Goal: Transaction & Acquisition: Purchase product/service

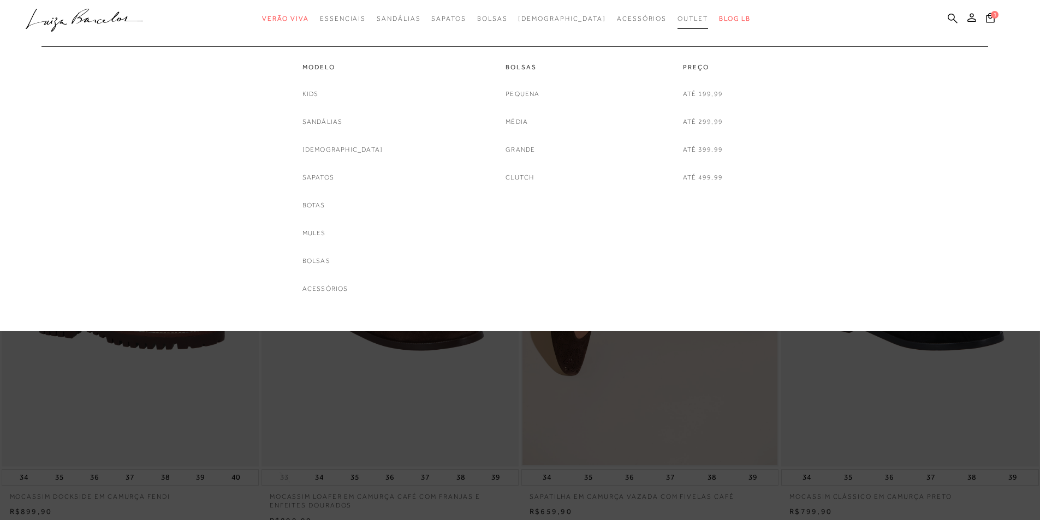
click at [677, 16] on span "Outlet" at bounding box center [692, 19] width 31 height 8
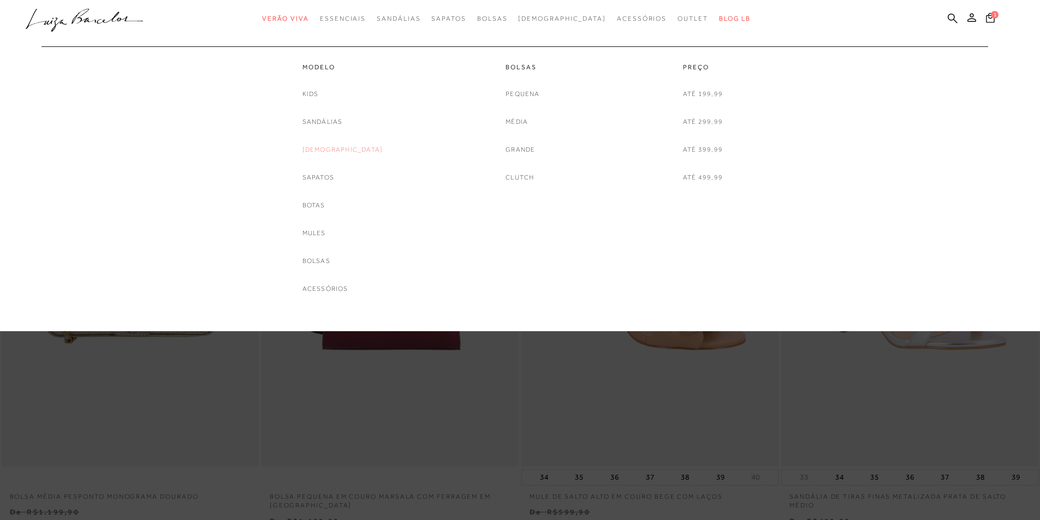
click at [337, 149] on link "[DEMOGRAPHIC_DATA]" at bounding box center [342, 149] width 81 height 11
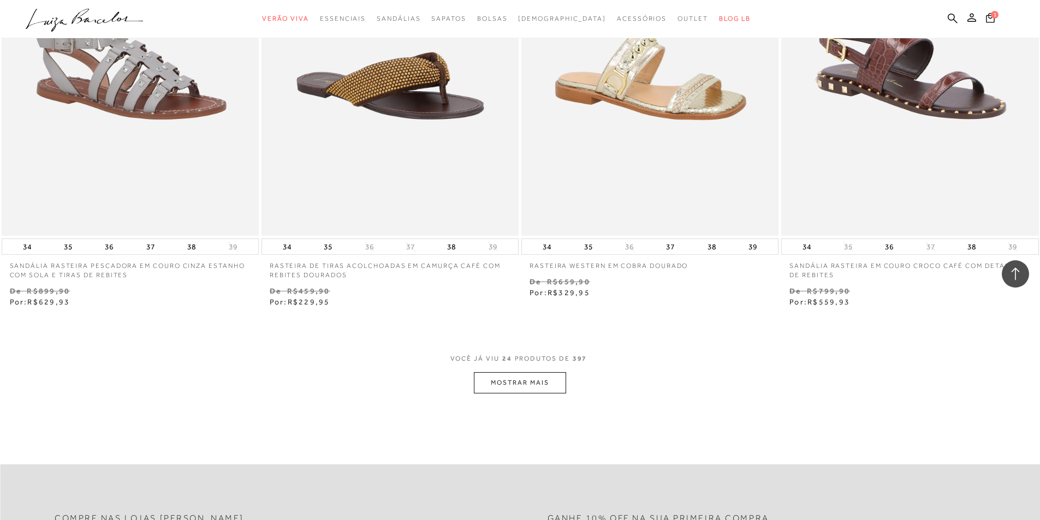
scroll to position [2729, 0]
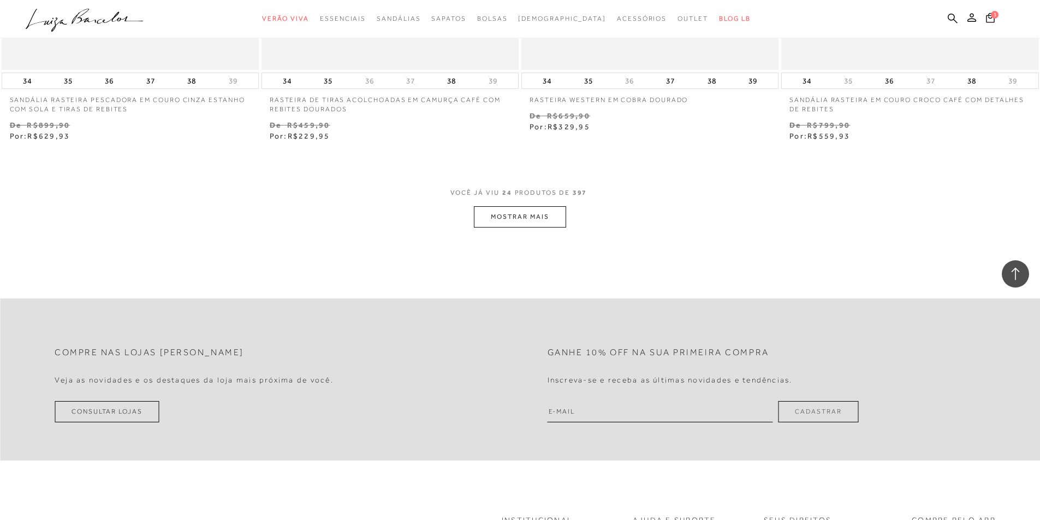
click at [539, 213] on button "MOSTRAR MAIS" at bounding box center [520, 216] width 92 height 21
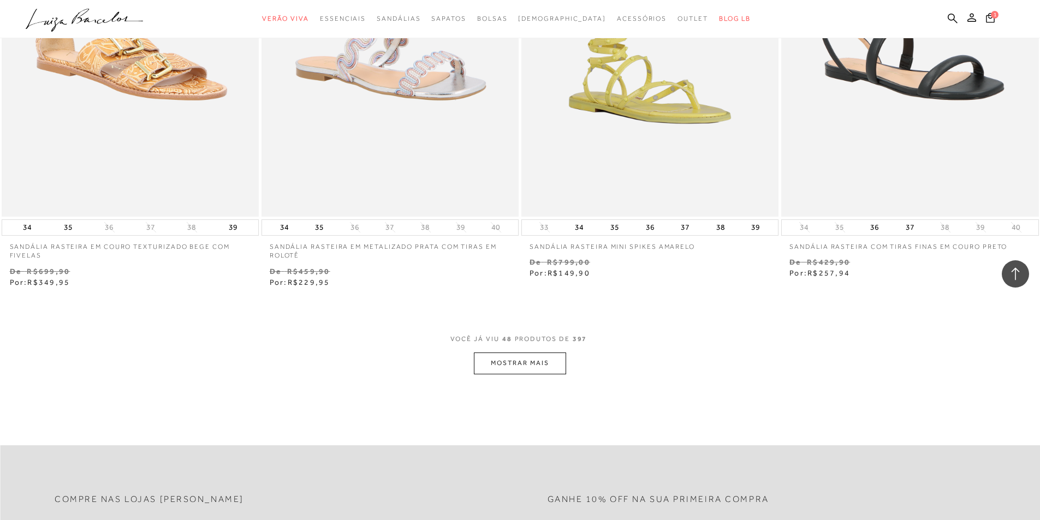
scroll to position [5566, 0]
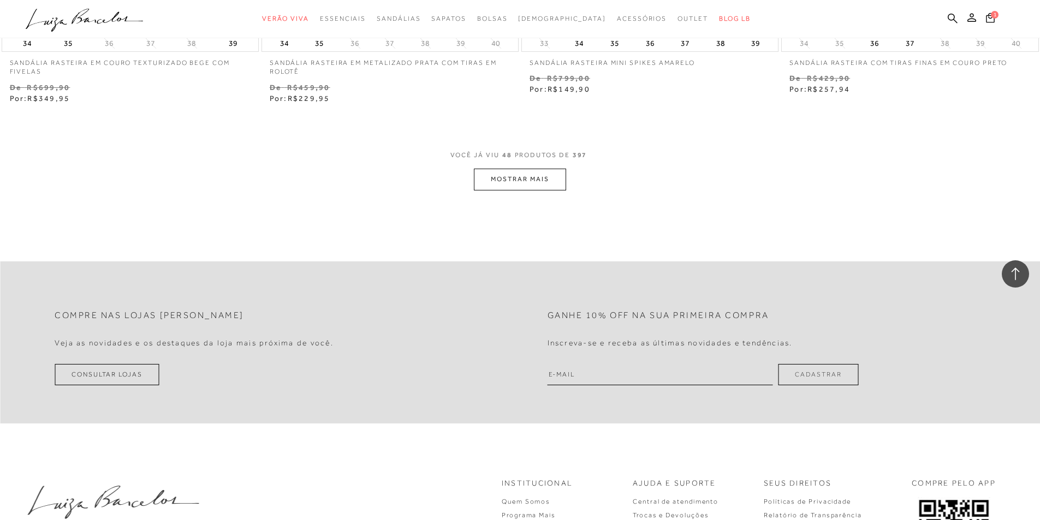
click at [531, 178] on button "MOSTRAR MAIS" at bounding box center [520, 179] width 92 height 21
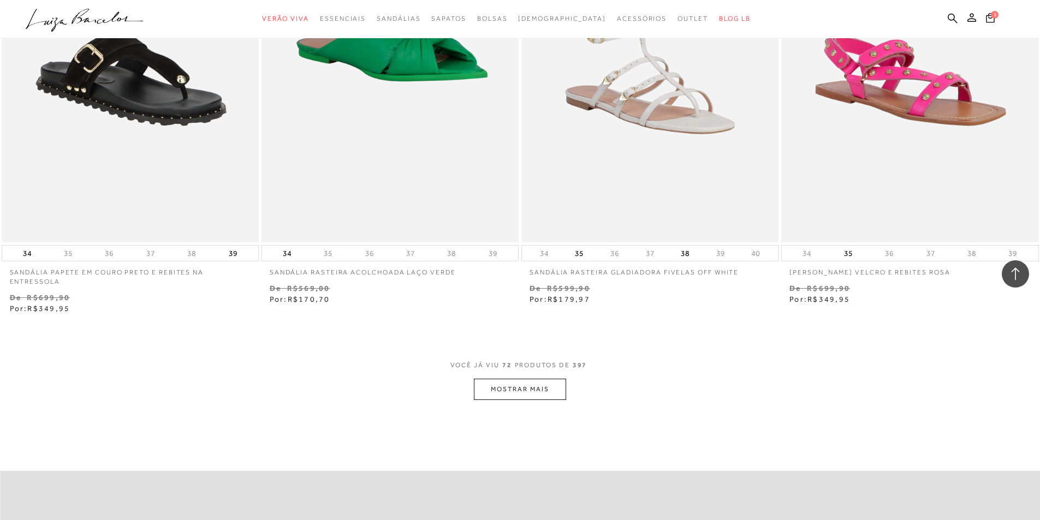
scroll to position [8186, 0]
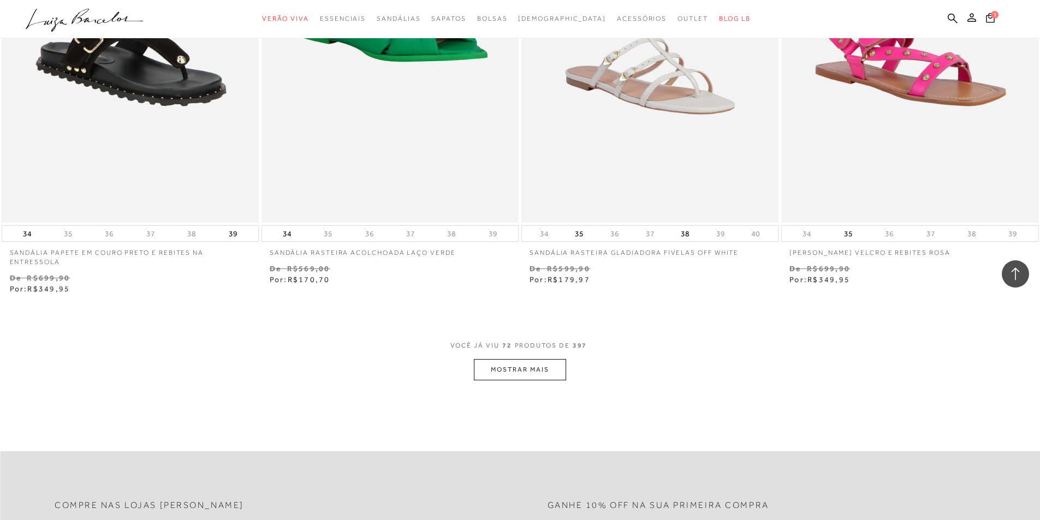
click at [529, 367] on button "MOSTRAR MAIS" at bounding box center [520, 369] width 92 height 21
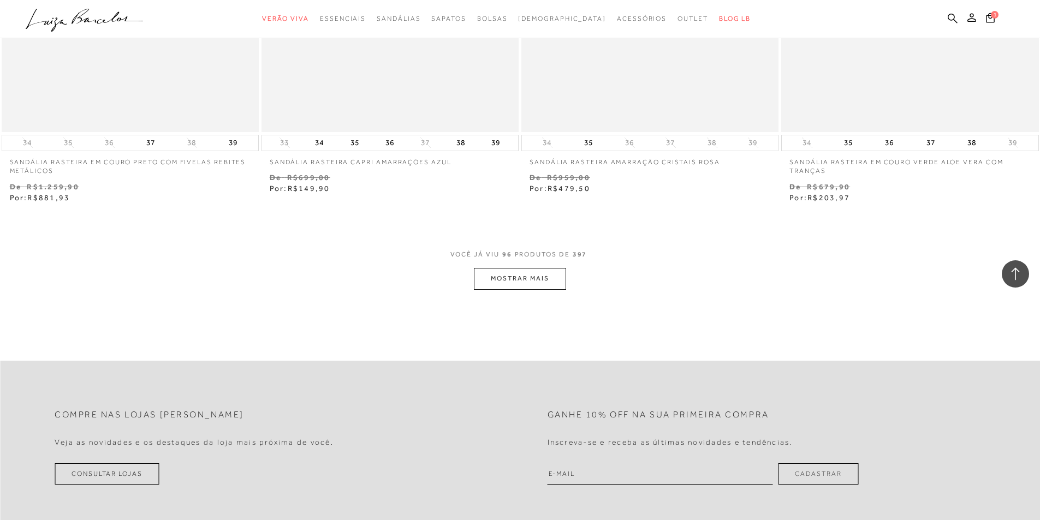
scroll to position [11078, 0]
click at [515, 279] on button "MOSTRAR MAIS" at bounding box center [520, 277] width 92 height 21
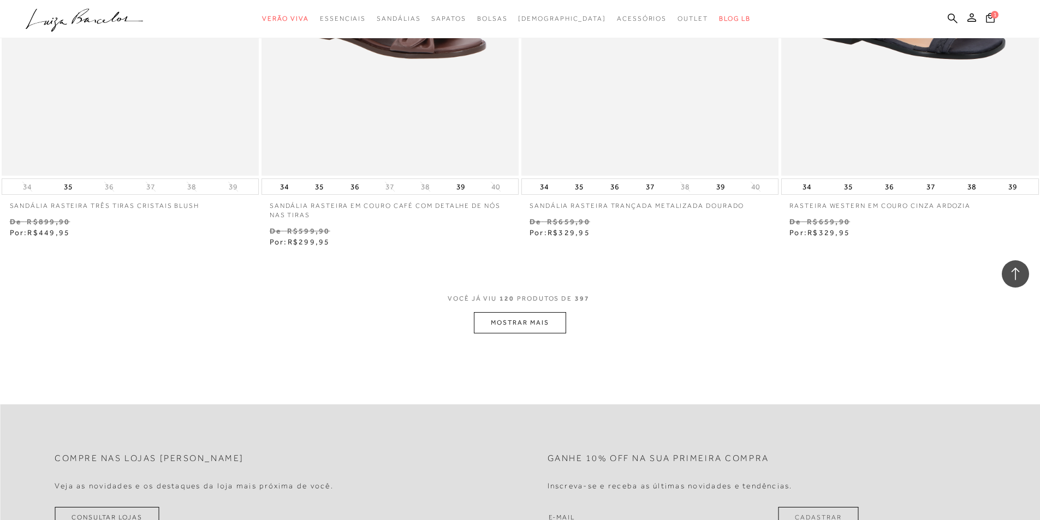
scroll to position [13916, 0]
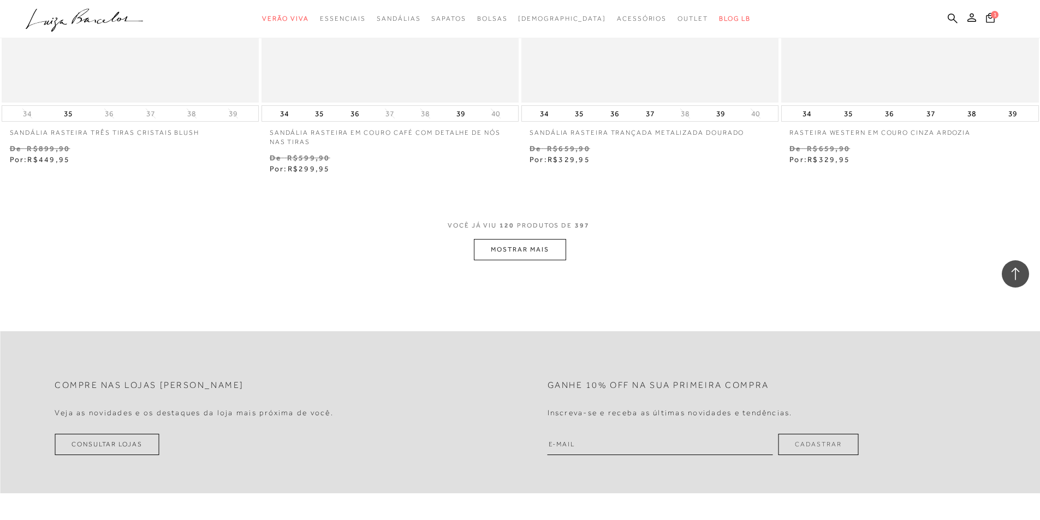
click at [549, 253] on button "MOSTRAR MAIS" at bounding box center [520, 249] width 92 height 21
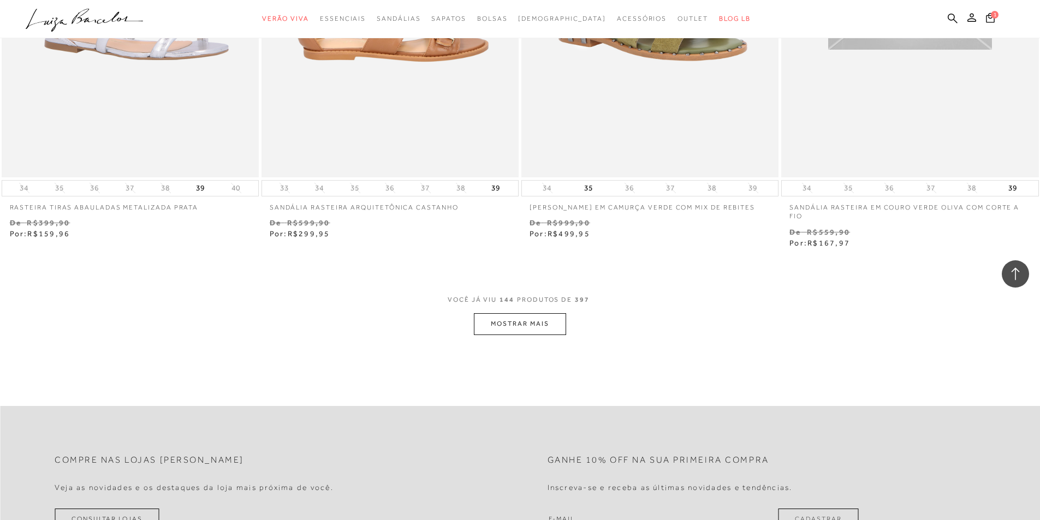
scroll to position [16645, 0]
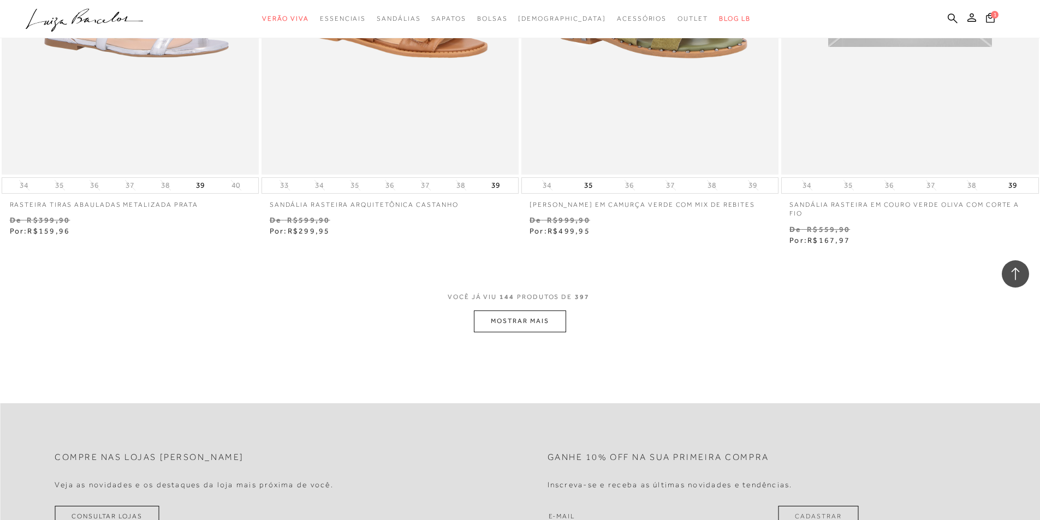
click at [517, 319] on button "MOSTRAR MAIS" at bounding box center [520, 321] width 92 height 21
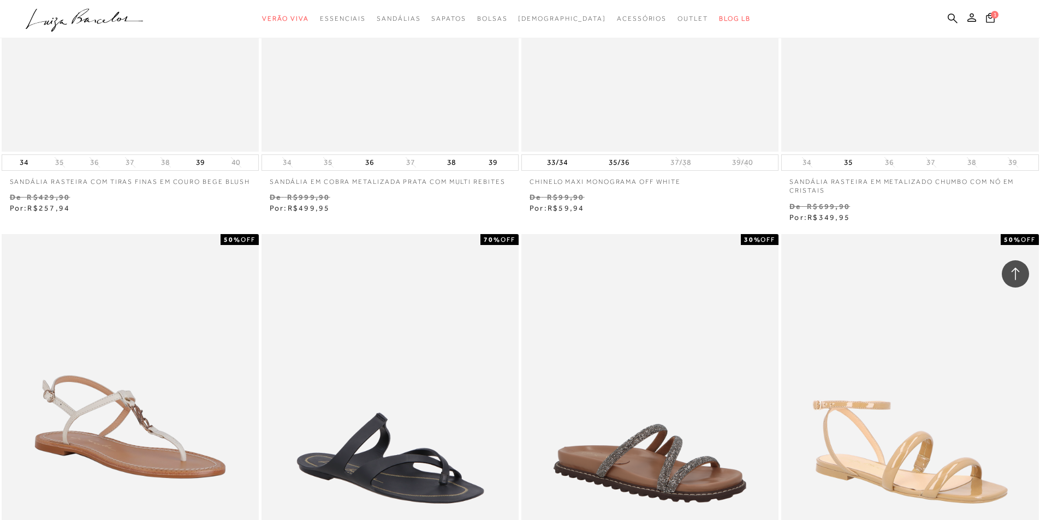
scroll to position [17409, 0]
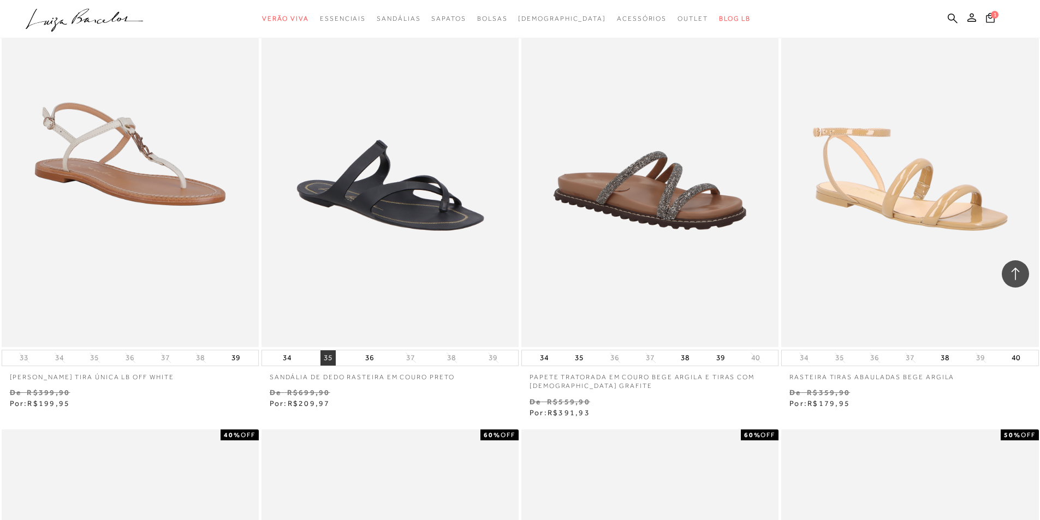
click at [329, 357] on button "35" at bounding box center [327, 357] width 15 height 15
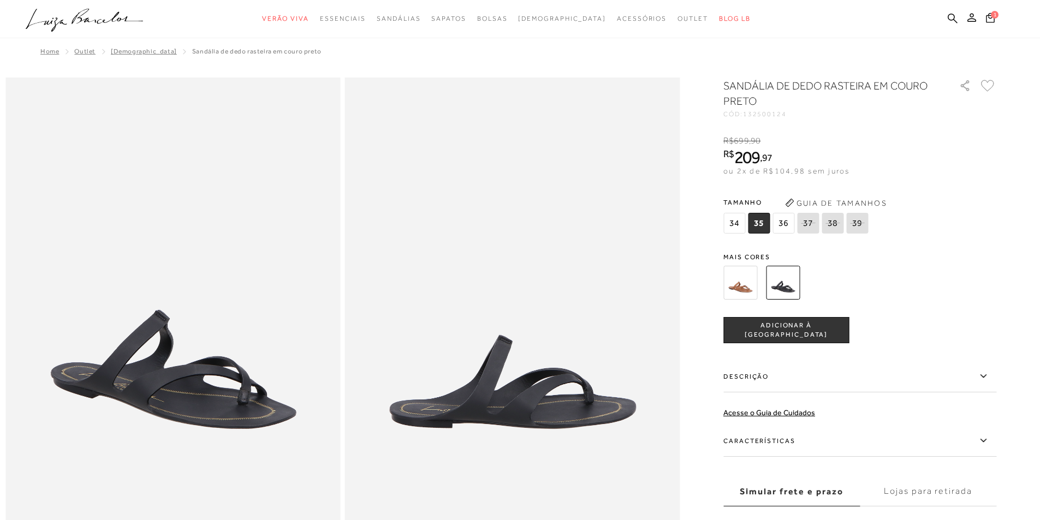
click at [774, 328] on span "ADICIONAR À [GEOGRAPHIC_DATA]" at bounding box center [786, 330] width 124 height 19
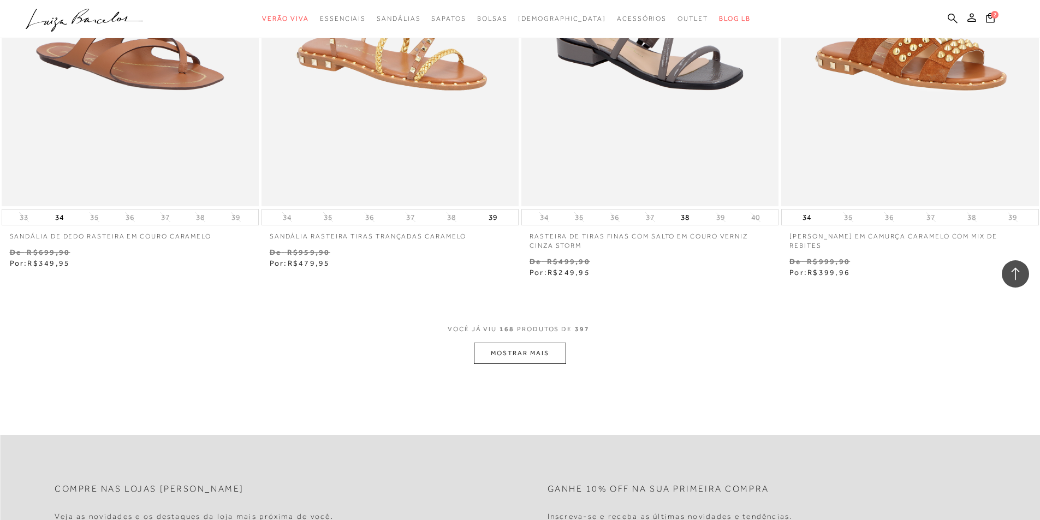
scroll to position [19428, 0]
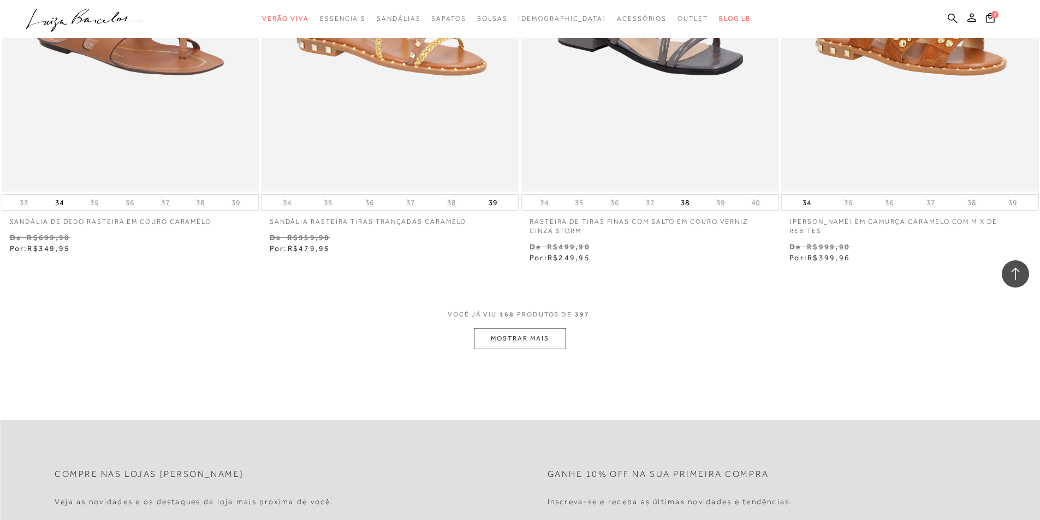
click at [520, 335] on button "MOSTRAR MAIS" at bounding box center [520, 338] width 92 height 21
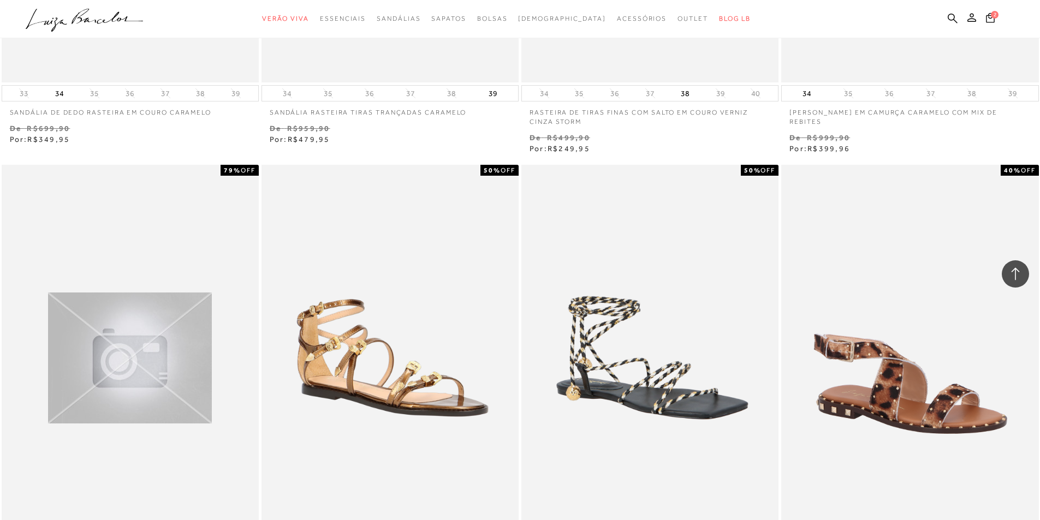
scroll to position [19701, 0]
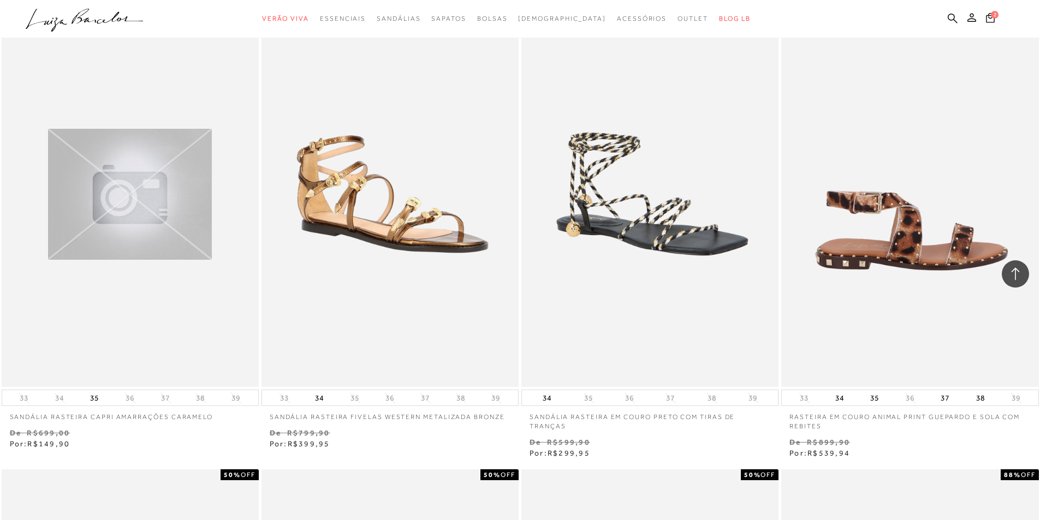
click at [885, 265] on img at bounding box center [910, 194] width 256 height 386
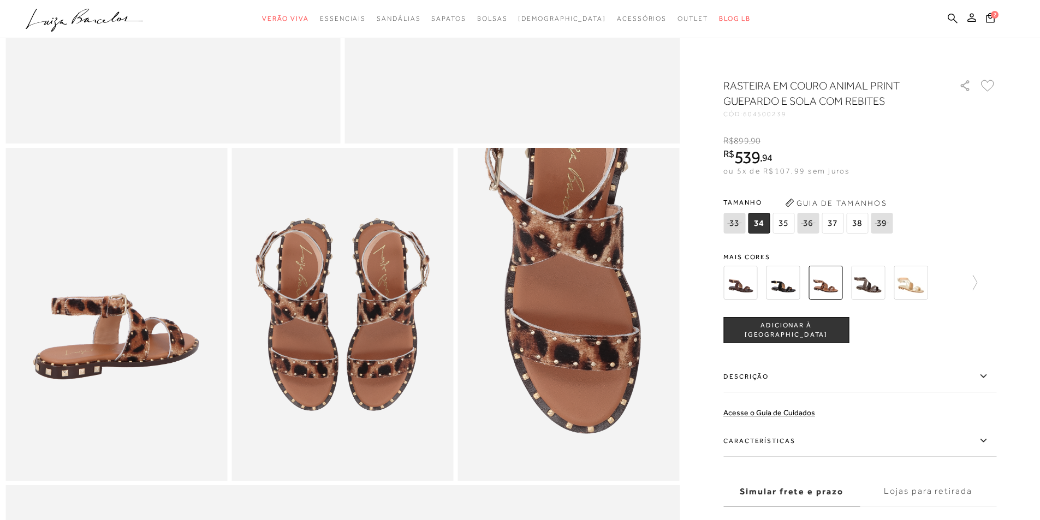
scroll to position [437, 0]
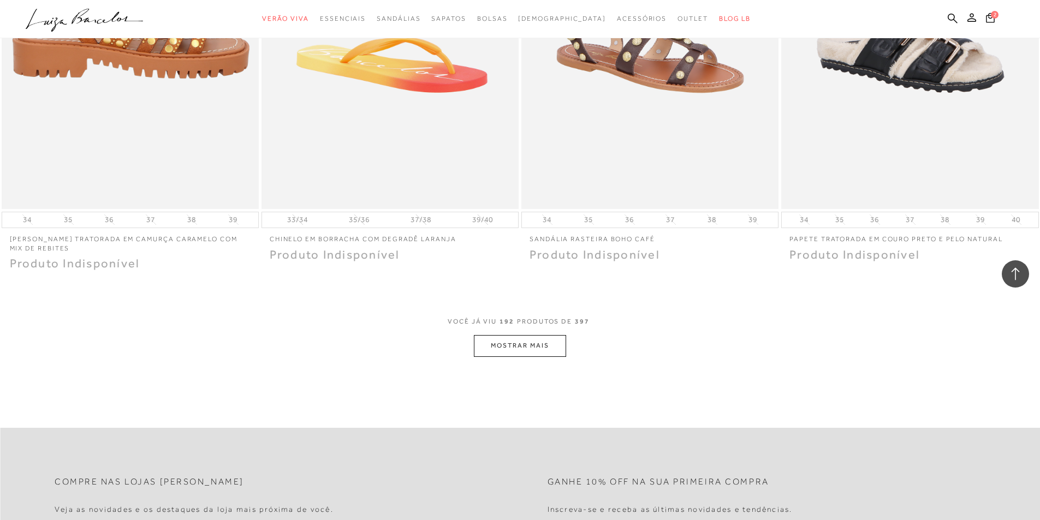
scroll to position [22102, 0]
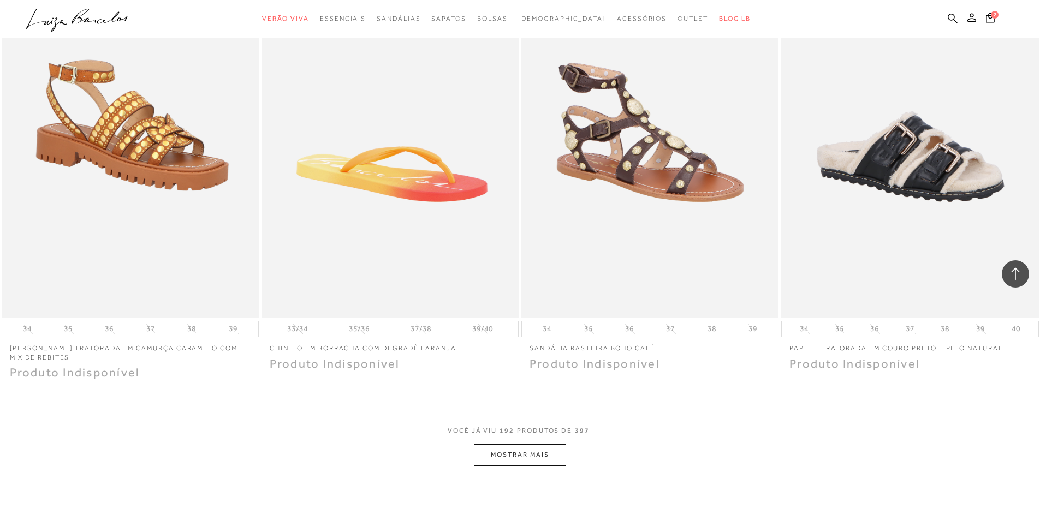
click at [514, 453] on button "MOSTRAR MAIS" at bounding box center [520, 454] width 92 height 21
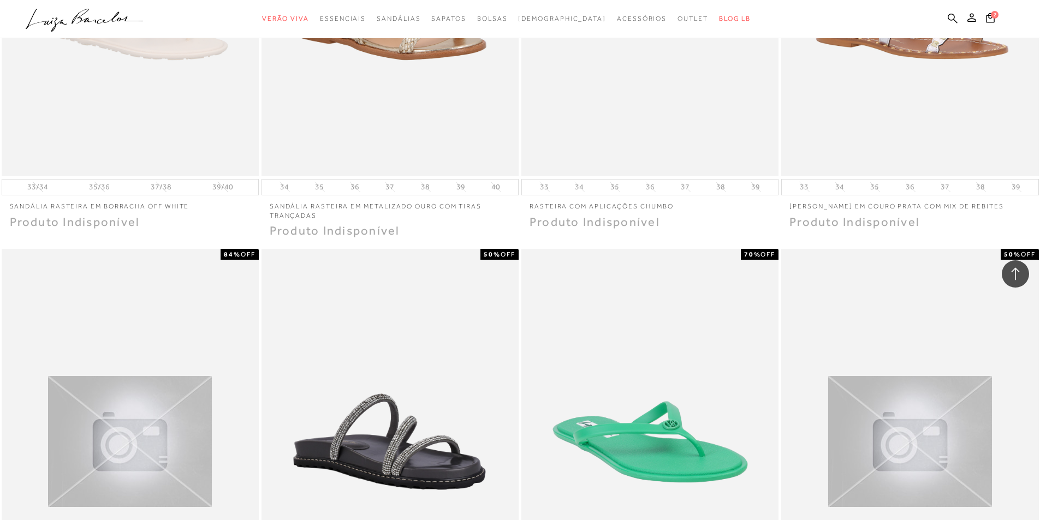
scroll to position [22921, 0]
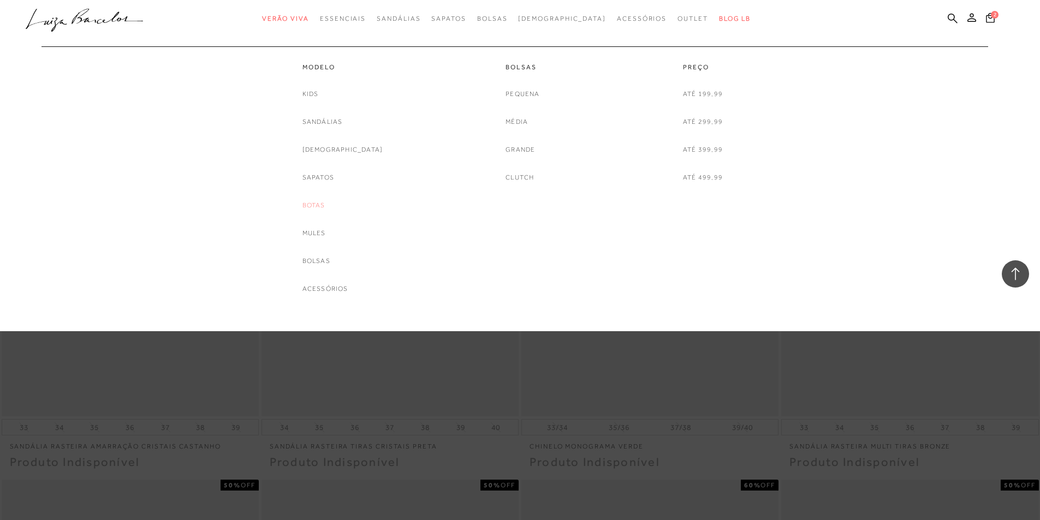
click at [325, 204] on link "Botas" at bounding box center [313, 205] width 23 height 11
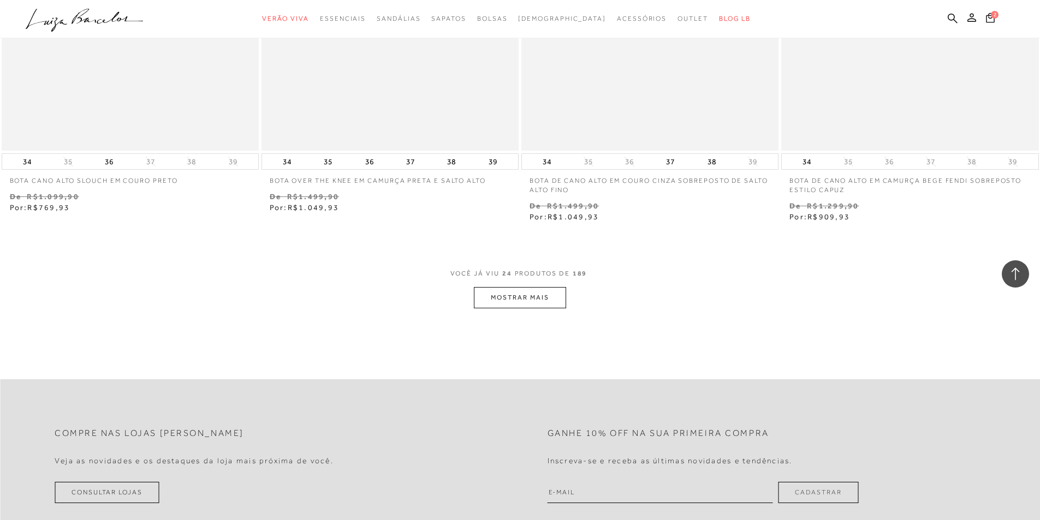
scroll to position [2783, 0]
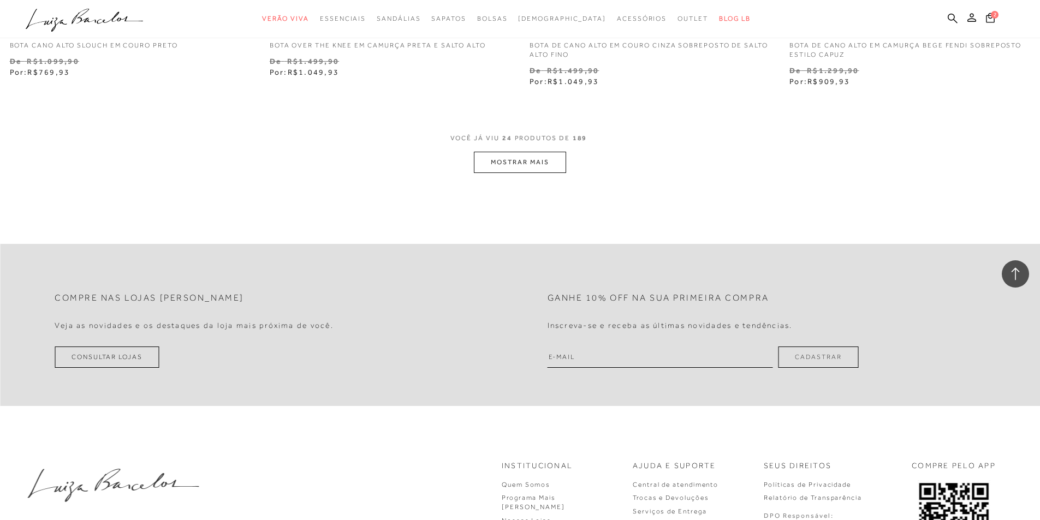
click at [526, 169] on button "MOSTRAR MAIS" at bounding box center [520, 162] width 92 height 21
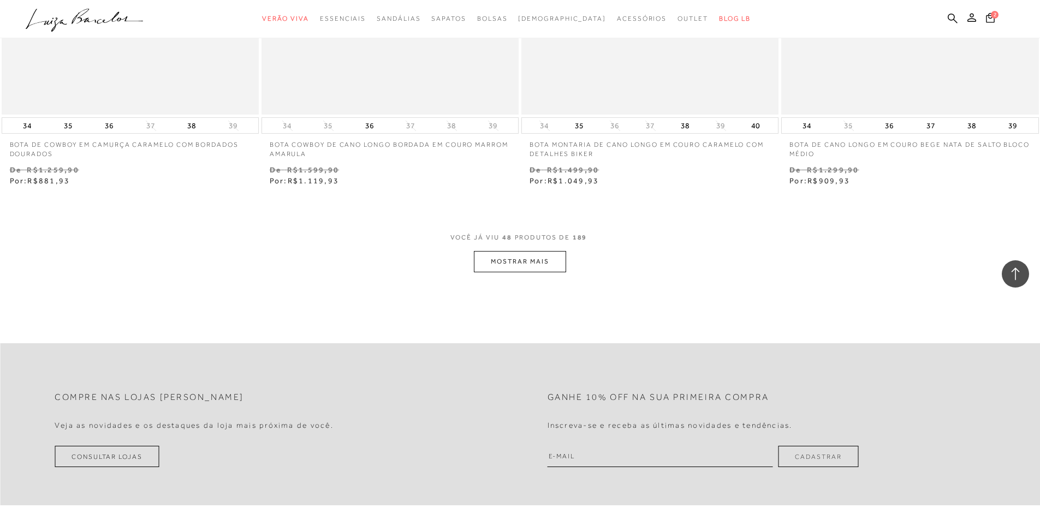
scroll to position [5512, 0]
